Goal: Information Seeking & Learning: Learn about a topic

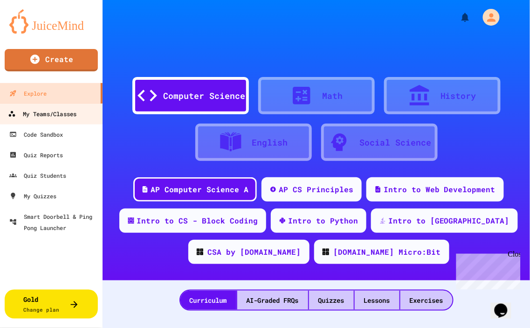
click at [48, 115] on div "My Teams/Classes" at bounding box center [42, 114] width 68 height 12
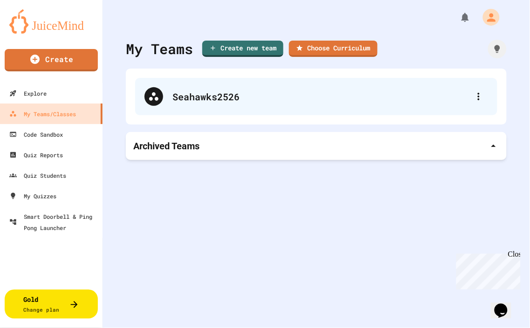
click at [178, 103] on div "Seahawks2526" at bounding box center [316, 96] width 362 height 37
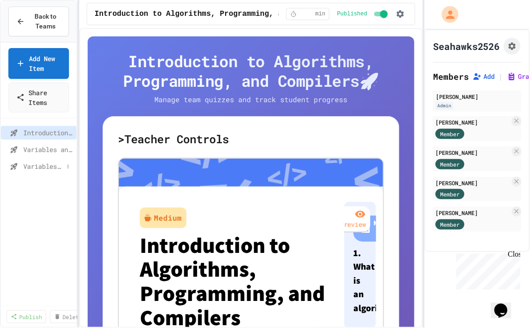
click at [27, 166] on span "Variables and Data Types" at bounding box center [43, 166] width 40 height 10
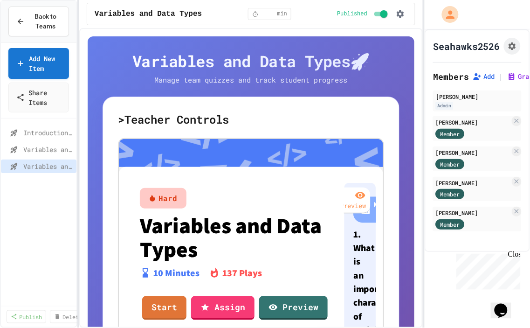
scroll to position [4, 0]
click at [221, 302] on link "Assign" at bounding box center [222, 306] width 63 height 25
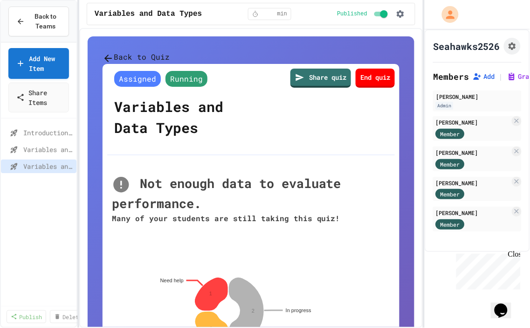
click at [152, 59] on button "Back to Quiz" at bounding box center [136, 57] width 67 height 13
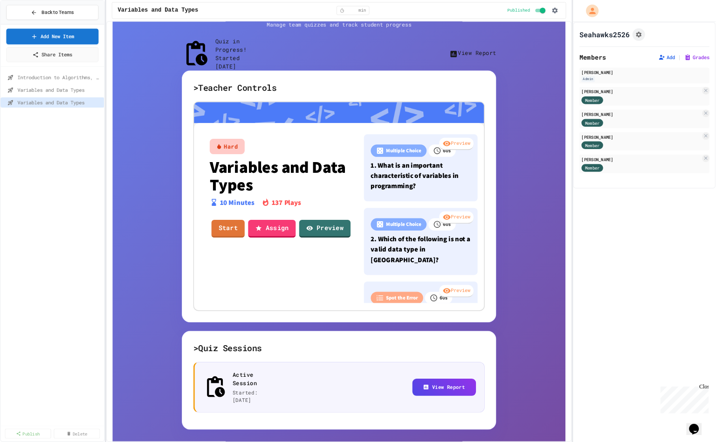
scroll to position [48, 0]
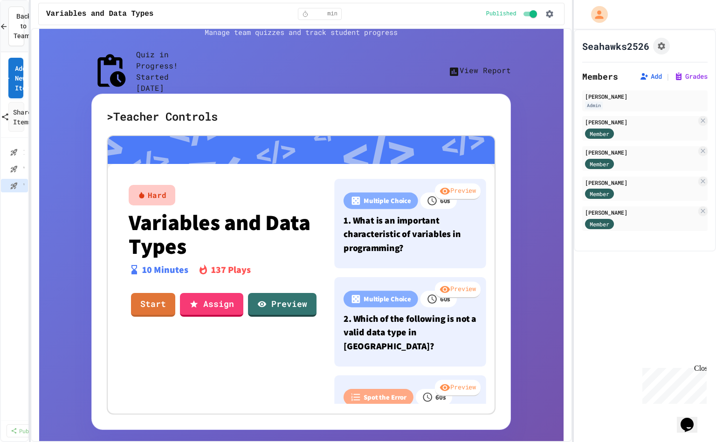
click at [29, 65] on div "Back to Teams Add New Item Share Items Introduction to Algorithms, Programming,…" at bounding box center [358, 221] width 716 height 442
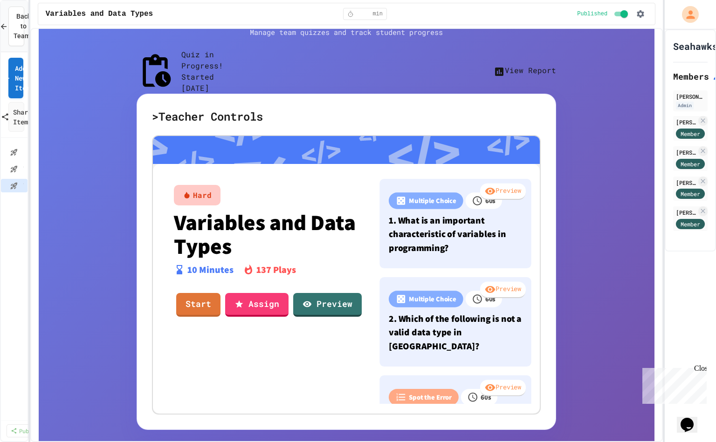
click at [529, 122] on div "Back to Teams Add New Item Share Items Introduction to Algorithms, Programming,…" at bounding box center [358, 221] width 716 height 442
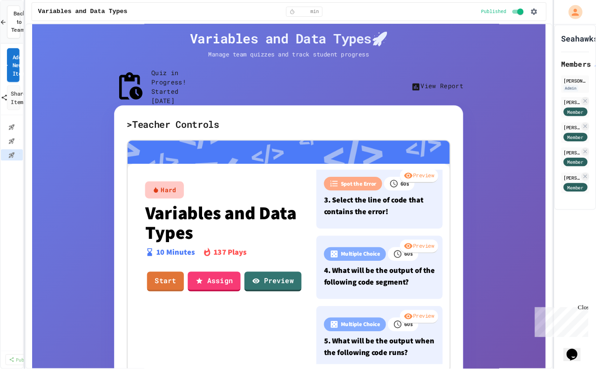
scroll to position [3, 0]
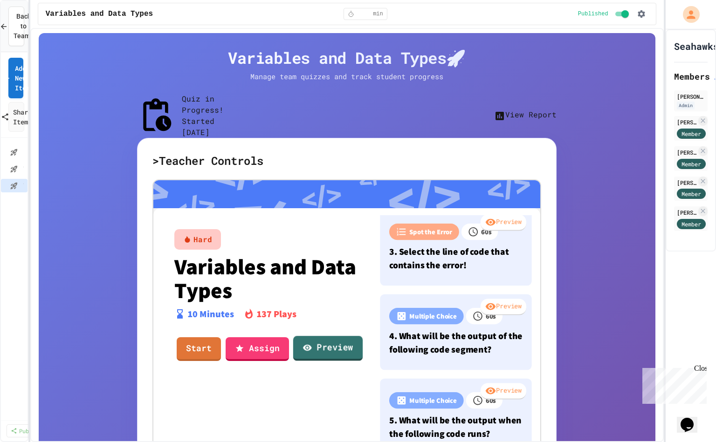
click at [340, 327] on link "Preview" at bounding box center [327, 348] width 69 height 25
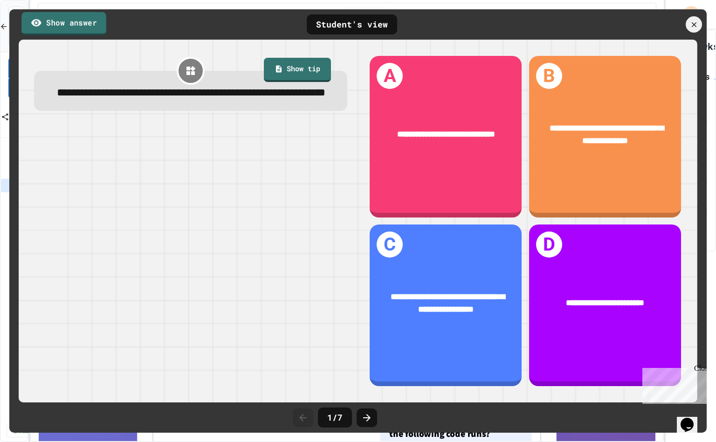
drag, startPoint x: 70, startPoint y: 24, endPoint x: 75, endPoint y: 29, distance: 7.2
click at [73, 27] on link "Show answer" at bounding box center [63, 23] width 85 height 23
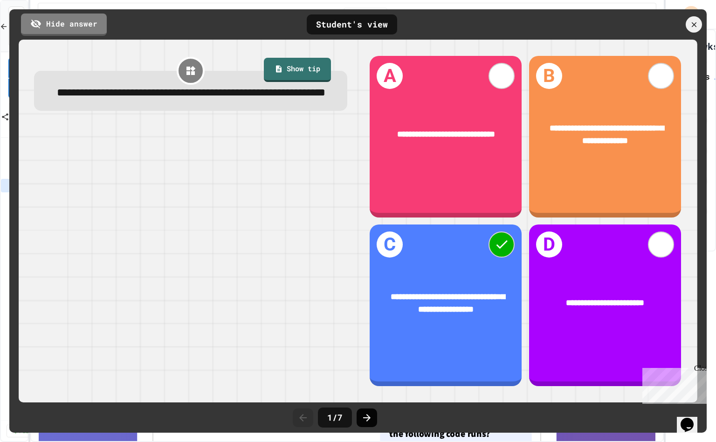
click at [368, 327] on icon at bounding box center [366, 417] width 7 height 7
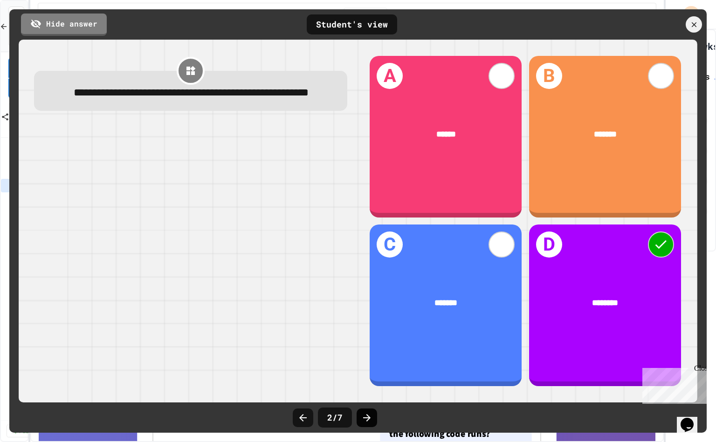
click at [366, 327] on icon at bounding box center [366, 417] width 11 height 11
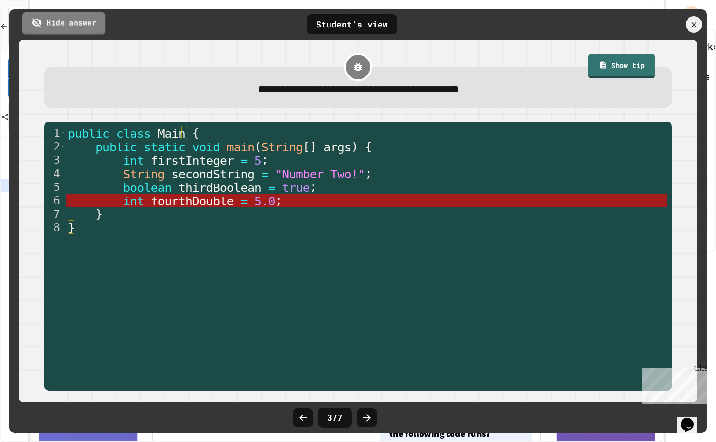
click at [80, 19] on link "Hide answer" at bounding box center [63, 23] width 83 height 23
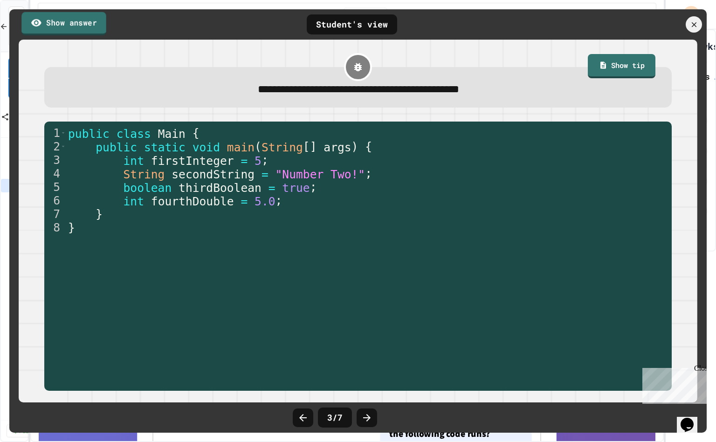
click at [59, 21] on link "Show answer" at bounding box center [63, 23] width 85 height 23
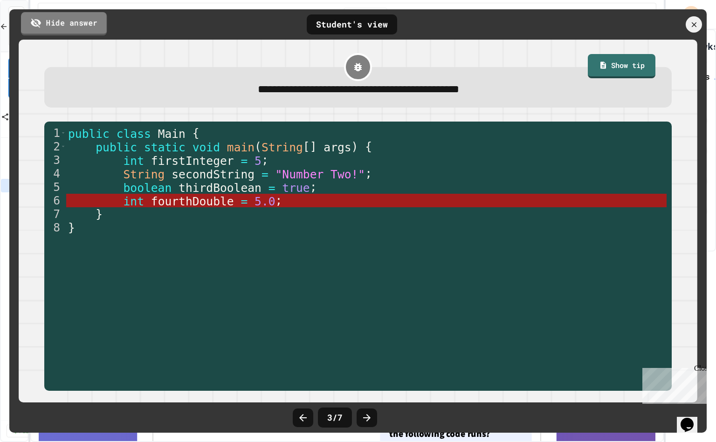
click at [56, 22] on link "Hide answer" at bounding box center [64, 23] width 86 height 23
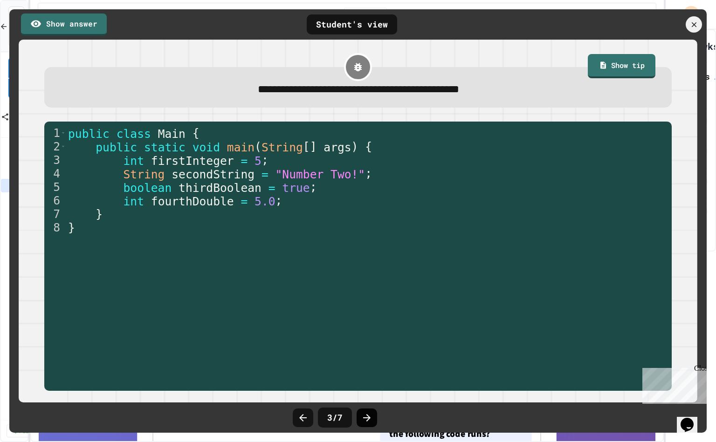
click at [365, 327] on icon at bounding box center [366, 417] width 11 height 11
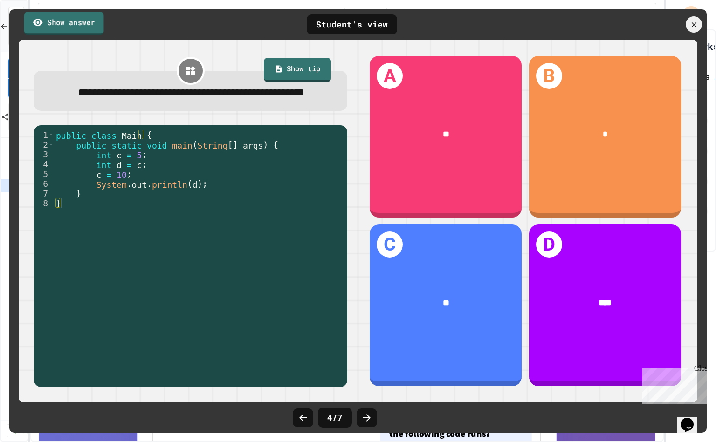
click at [59, 23] on link "Show answer" at bounding box center [64, 23] width 80 height 23
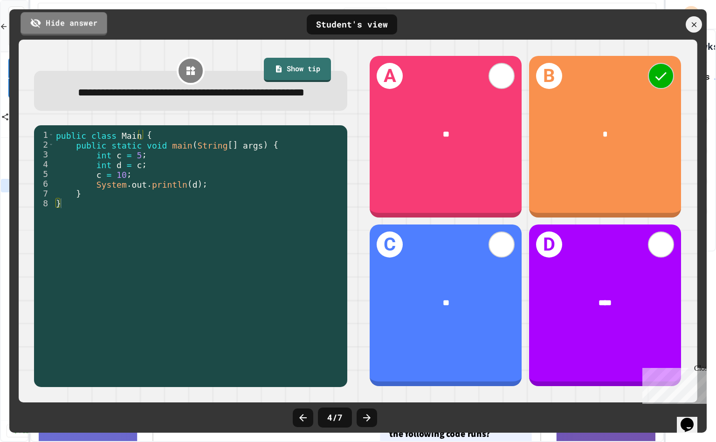
click at [73, 27] on link "Hide answer" at bounding box center [64, 23] width 87 height 23
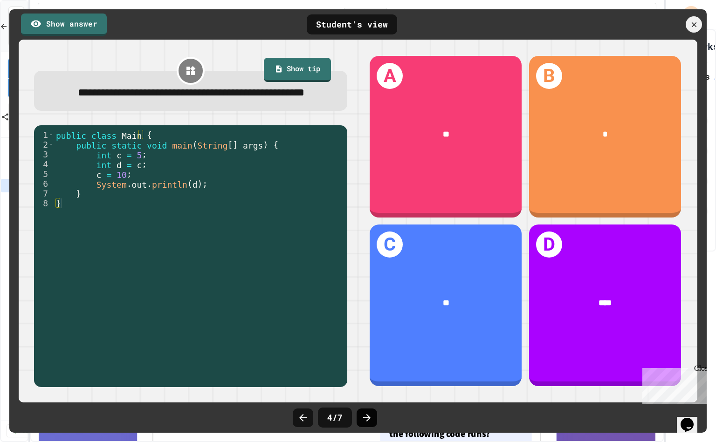
click at [370, 327] on icon at bounding box center [366, 417] width 11 height 11
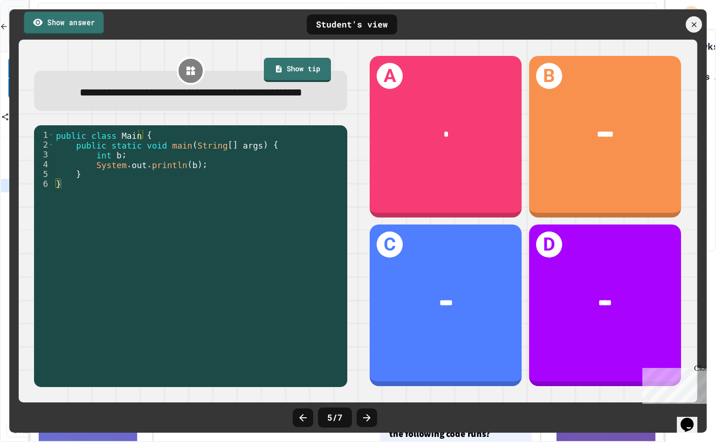
click at [56, 23] on link "Show answer" at bounding box center [64, 23] width 80 height 23
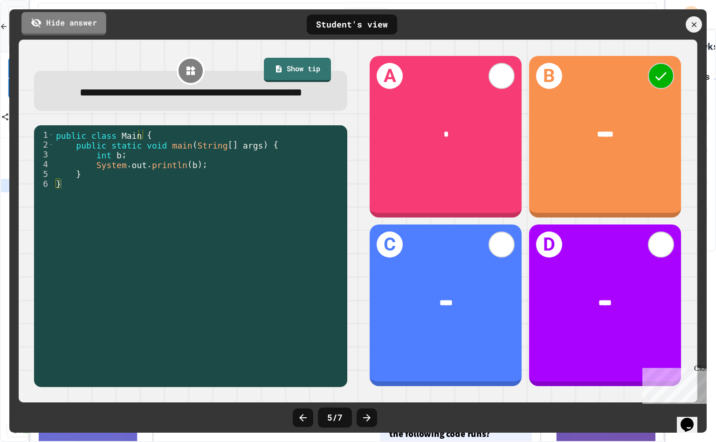
click at [56, 20] on link "Hide answer" at bounding box center [63, 23] width 85 height 23
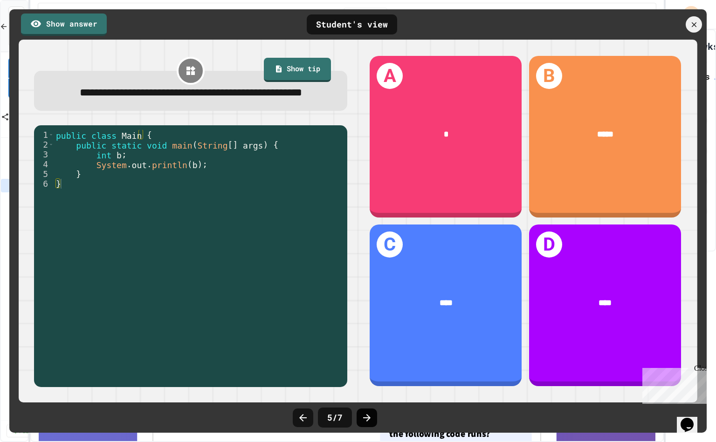
click at [367, 327] on icon at bounding box center [366, 417] width 7 height 7
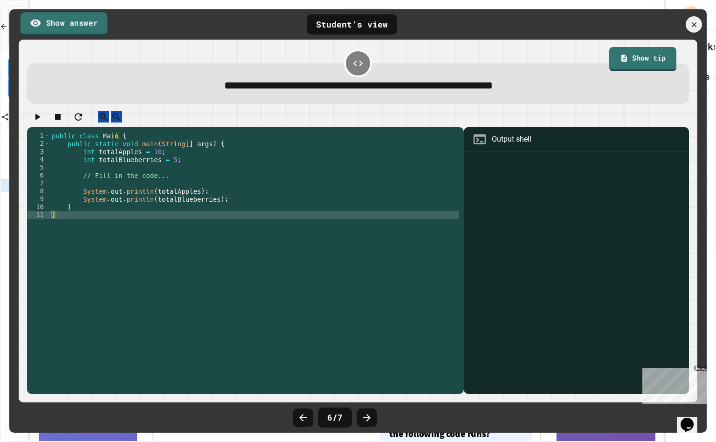
click at [51, 14] on link "Show answer" at bounding box center [64, 23] width 87 height 23
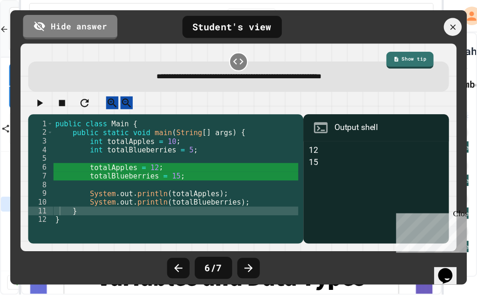
scroll to position [4, 0]
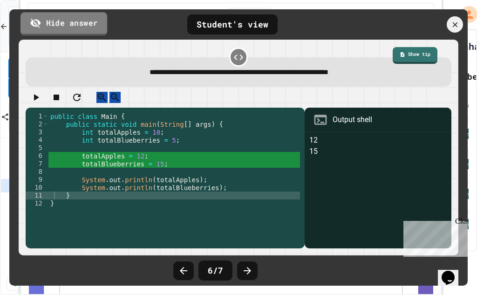
drag, startPoint x: 57, startPoint y: 21, endPoint x: 131, endPoint y: 69, distance: 88.4
click at [58, 21] on link "Hide answer" at bounding box center [64, 23] width 87 height 23
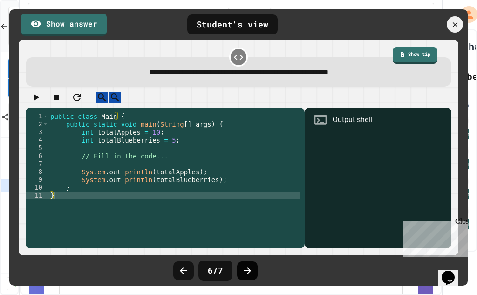
click at [252, 272] on icon at bounding box center [247, 270] width 11 height 11
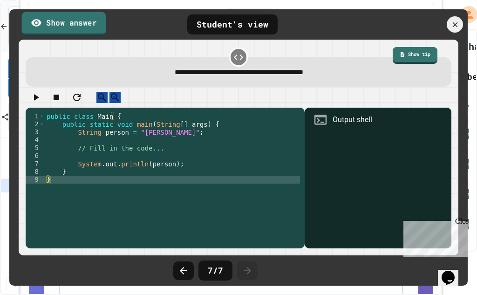
click at [79, 22] on link "Show answer" at bounding box center [64, 23] width 84 height 23
